Goal: Browse casually

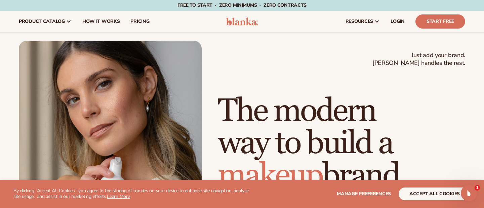
click at [299, 95] on h1 "The modern way to build a makeup brand" at bounding box center [341, 143] width 247 height 97
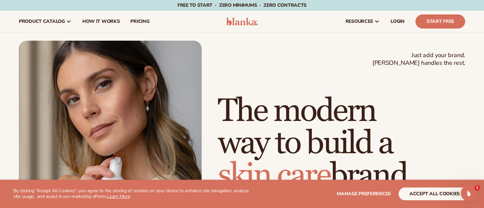
click at [280, 59] on div "Just add your brand. Blanka handles the rest. beauty,skin care,wellness,makeup …" at bounding box center [242, 156] width 446 height 231
